Goal: Task Accomplishment & Management: Use online tool/utility

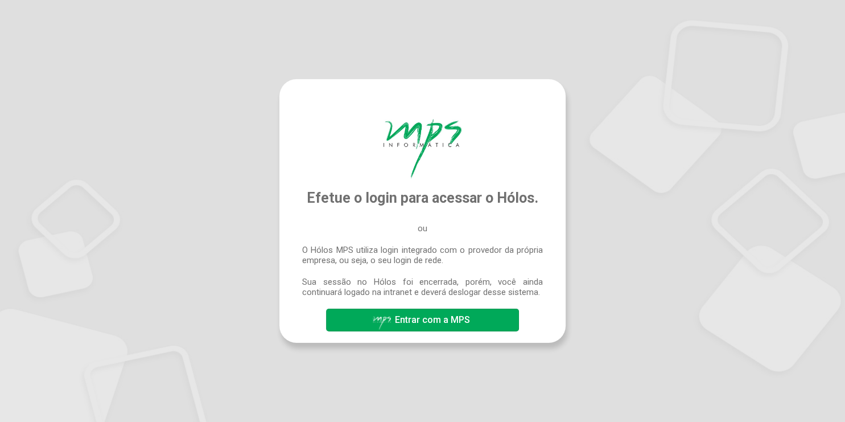
click at [404, 325] on span "Entrar com a MPS" at bounding box center [432, 319] width 75 height 11
click at [422, 324] on span "Entrar com a MPS" at bounding box center [432, 319] width 75 height 11
